Goal: Information Seeking & Learning: Understand process/instructions

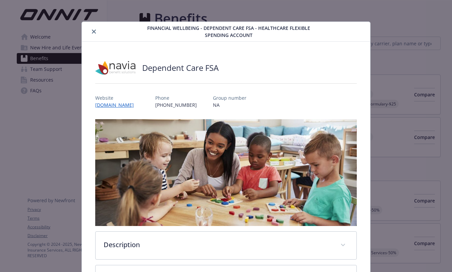
scroll to position [20, 0]
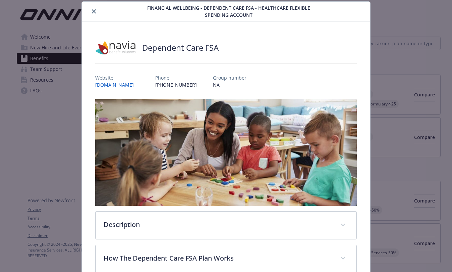
click at [94, 9] on icon "close" at bounding box center [94, 11] width 4 height 4
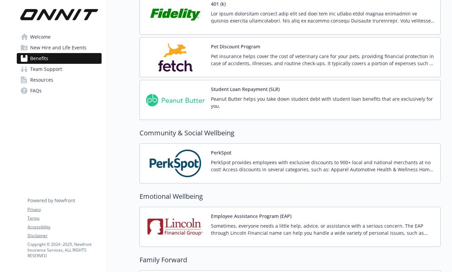
scroll to position [1053, 0]
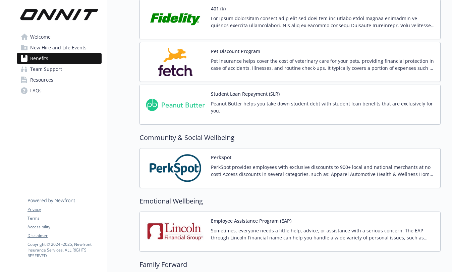
click at [167, 229] on img at bounding box center [175, 231] width 60 height 29
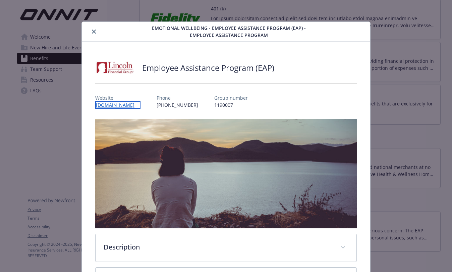
click at [124, 106] on link "[DOMAIN_NAME]" at bounding box center [117, 105] width 45 height 8
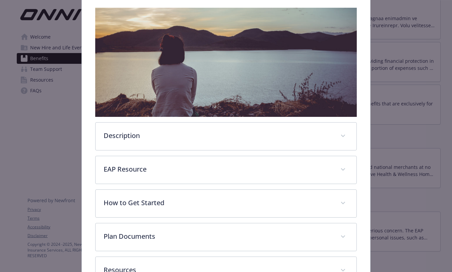
scroll to position [122, 0]
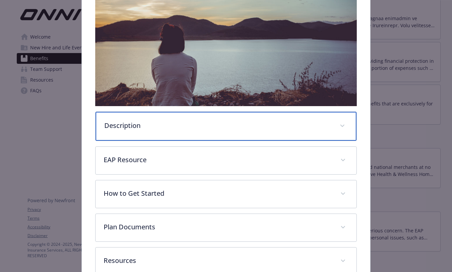
click at [278, 125] on p "Description" at bounding box center [218, 125] width 228 height 10
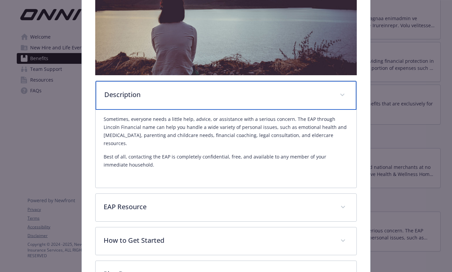
scroll to position [181, 0]
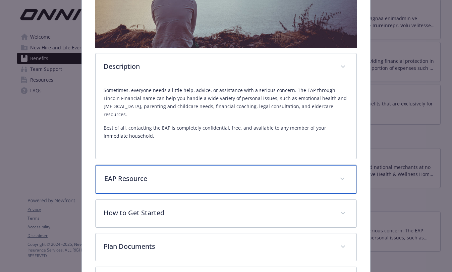
click at [131, 165] on div "EAP Resource" at bounding box center [226, 179] width 261 height 29
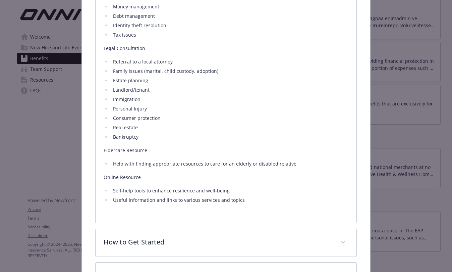
scroll to position [572, 0]
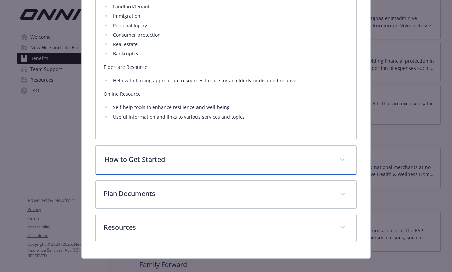
click at [180, 154] on p "How to Get Started" at bounding box center [218, 159] width 228 height 10
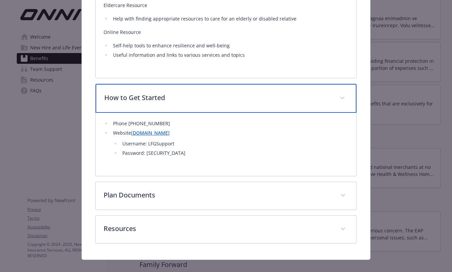
scroll to position [719, 0]
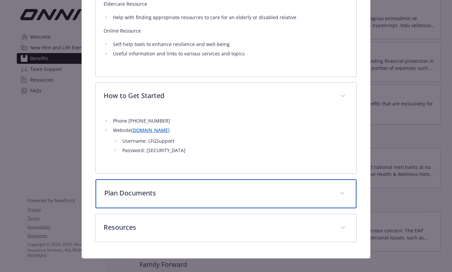
click at [175, 189] on p "Plan Documents" at bounding box center [218, 193] width 228 height 10
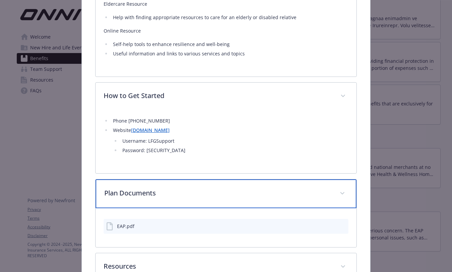
scroll to position [758, 0]
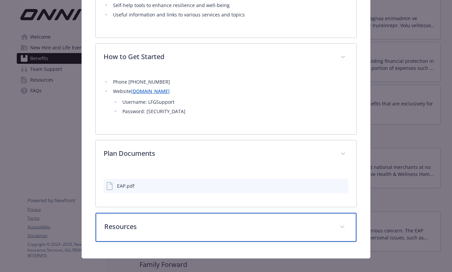
click at [136, 222] on p "Resources" at bounding box center [218, 227] width 228 height 10
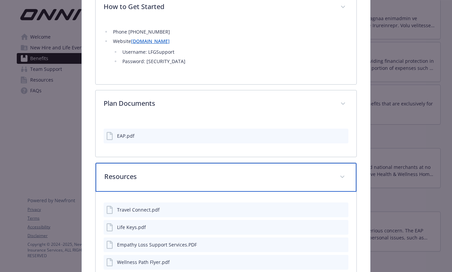
scroll to position [849, 0]
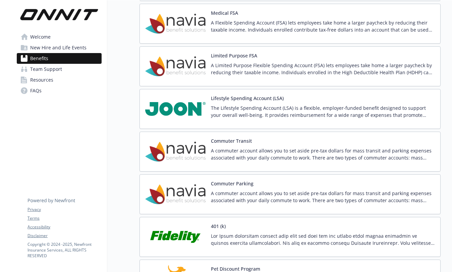
scroll to position [838, 0]
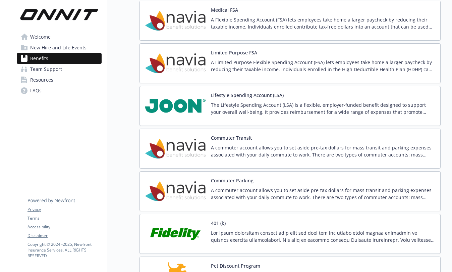
click at [39, 48] on span "New Hire and Life Events" at bounding box center [58, 47] width 56 height 11
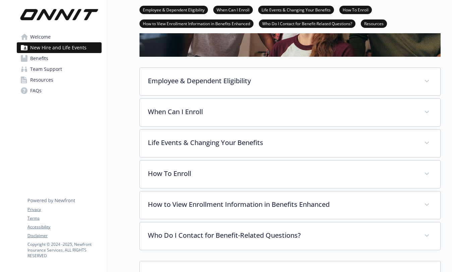
scroll to position [145, 0]
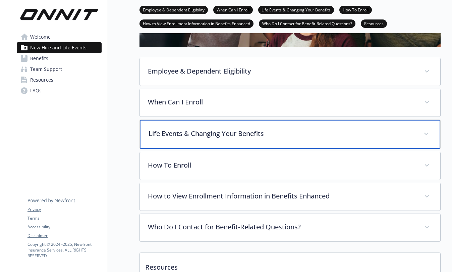
click at [208, 136] on p "Life Events & Changing Your Benefits" at bounding box center [282, 134] width 267 height 10
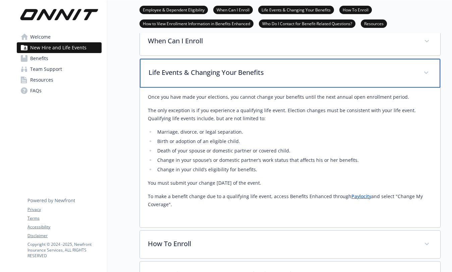
scroll to position [208, 0]
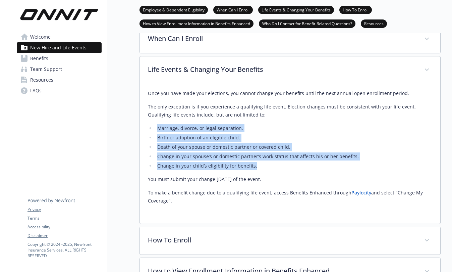
drag, startPoint x: 256, startPoint y: 165, endPoint x: 158, endPoint y: 128, distance: 104.7
click at [158, 128] on ul "Marriage, divorce, or legal separation. Birth or adoption of an eligible child.…" at bounding box center [290, 147] width 285 height 46
copy ul "Marriage, divorce, or legal separation. Birth or adoption of an eligible child.…"
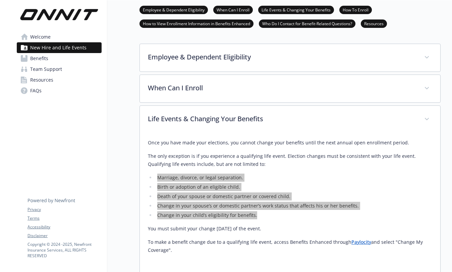
scroll to position [156, 0]
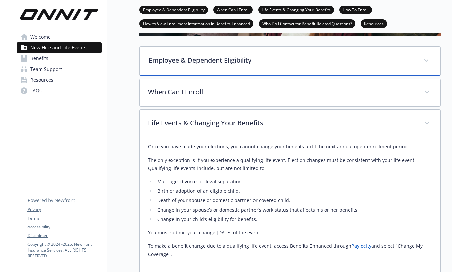
click at [200, 60] on p "Employee & Dependent Eligibility" at bounding box center [282, 60] width 267 height 10
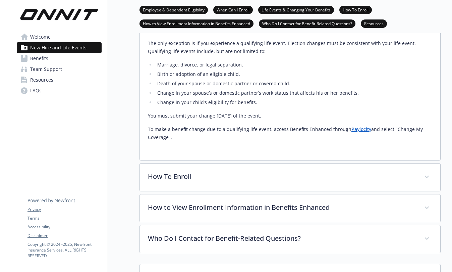
scroll to position [444, 0]
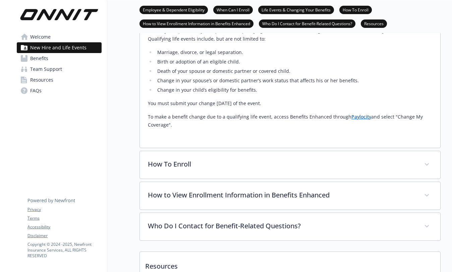
click at [201, 115] on p "To make a benefit change due to a qualifying life event, access Benefits Enhanc…" at bounding box center [290, 121] width 285 height 16
drag, startPoint x: 276, startPoint y: 103, endPoint x: 146, endPoint y: 102, distance: 129.6
click at [146, 102] on div "Once you have made your elections, you cannot change your benefits until the ne…" at bounding box center [290, 78] width 301 height 140
copy p "You must submit your change [DATE] of the event."
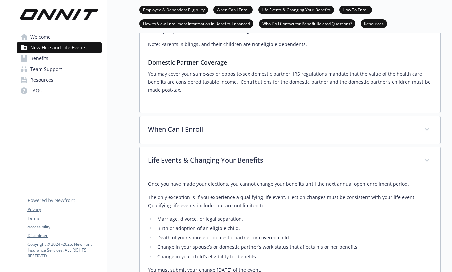
scroll to position [289, 0]
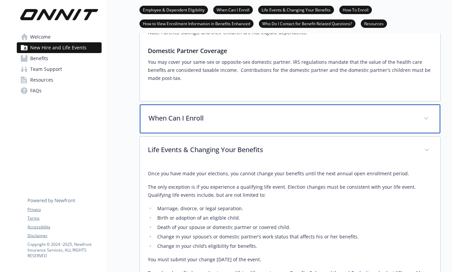
click at [173, 121] on p "When Can I Enroll" at bounding box center [282, 118] width 267 height 10
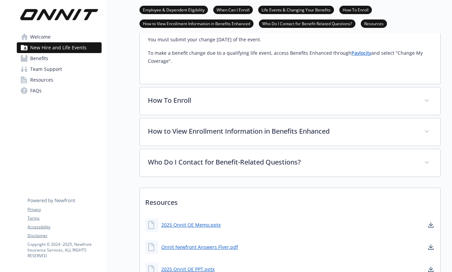
scroll to position [571, 0]
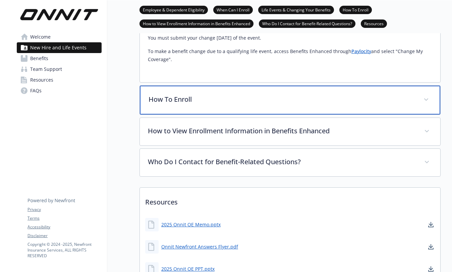
click at [281, 108] on div "How To Enroll" at bounding box center [290, 100] width 301 height 29
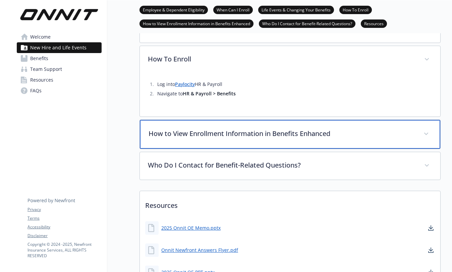
click at [270, 126] on div "How to View Enrollment Information in Benefits Enhanced" at bounding box center [290, 134] width 301 height 29
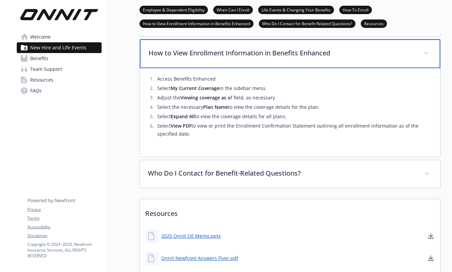
scroll to position [691, 0]
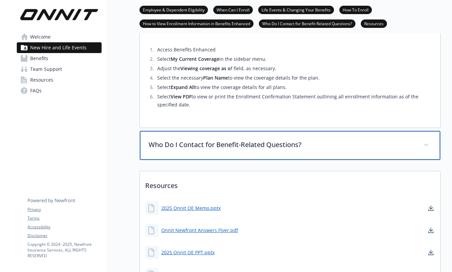
click at [258, 143] on p "Who Do I Contact for Benefit-Related Questions?" at bounding box center [282, 145] width 267 height 10
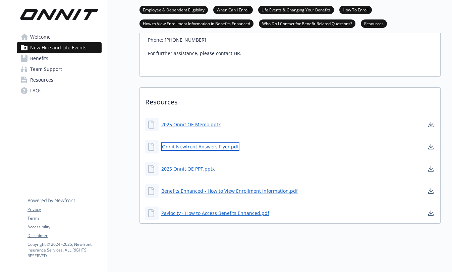
scroll to position [874, 0]
click at [195, 148] on link "Onnit Newfront Answers Flyer.pdf" at bounding box center [200, 146] width 78 height 8
